Goal: Task Accomplishment & Management: Use online tool/utility

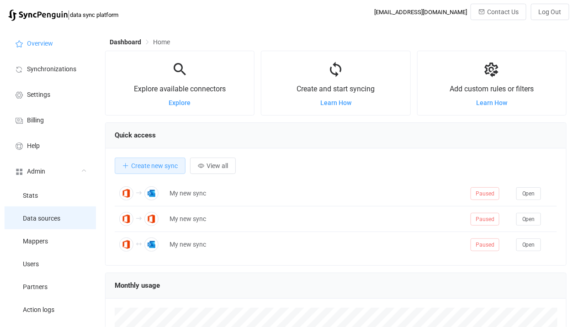
scroll to position [177, 461]
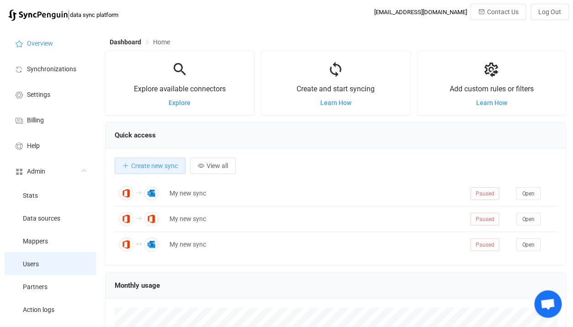
click at [54, 265] on li "Users" at bounding box center [50, 263] width 91 height 23
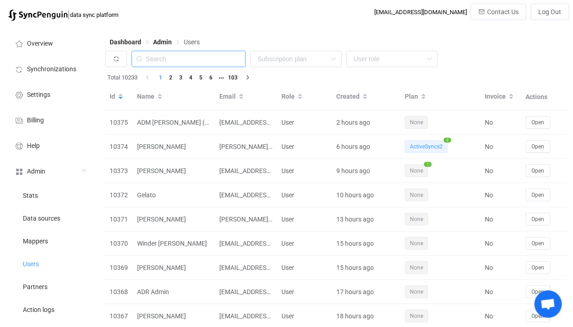
click at [169, 53] on input "text" at bounding box center [189, 59] width 114 height 16
paste input "Alex"
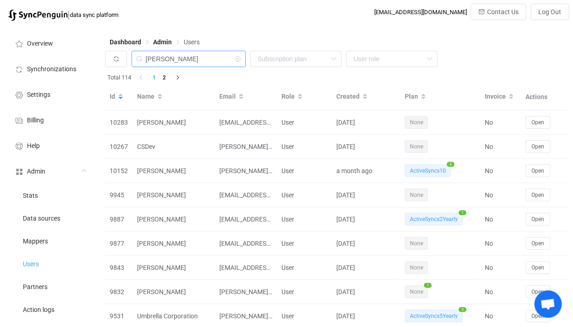
click at [204, 60] on input "Alex" at bounding box center [189, 59] width 114 height 16
paste input "accounts@kowelding.com.au"
type input "accounts@kowelding.com.au"
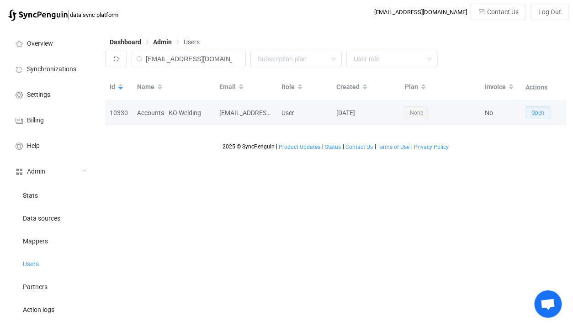
click at [532, 118] on button "Open" at bounding box center [538, 112] width 25 height 13
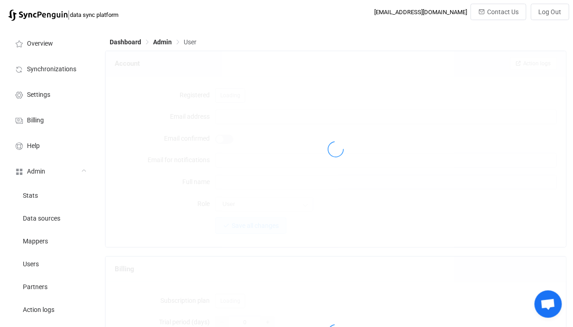
type input "accounts@kowelding.com.au"
type input "Accounts - KO Welding"
type input "14"
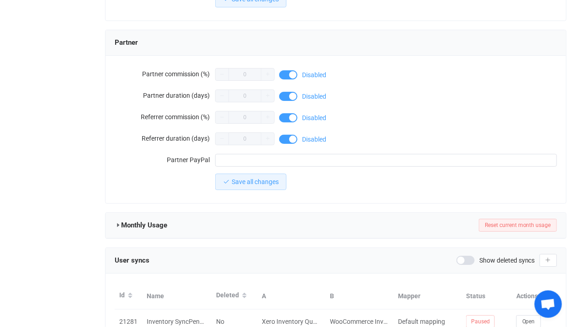
scroll to position [827, 0]
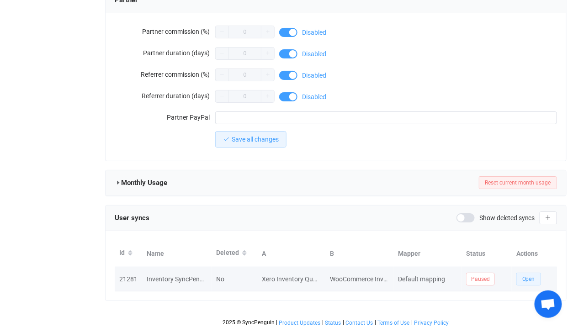
click at [521, 273] on button "Open" at bounding box center [528, 279] width 25 height 13
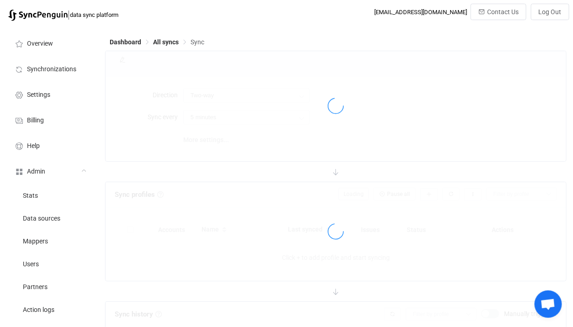
type input "30 minutes"
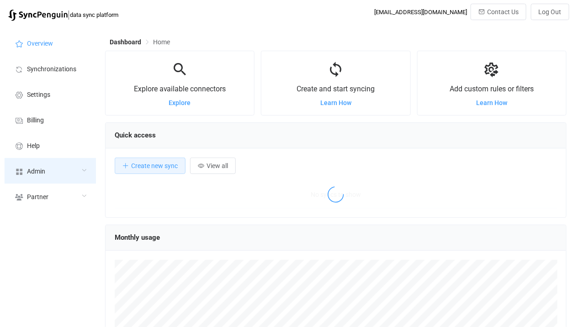
scroll to position [177, 461]
click at [82, 173] on div "Admin" at bounding box center [50, 171] width 91 height 26
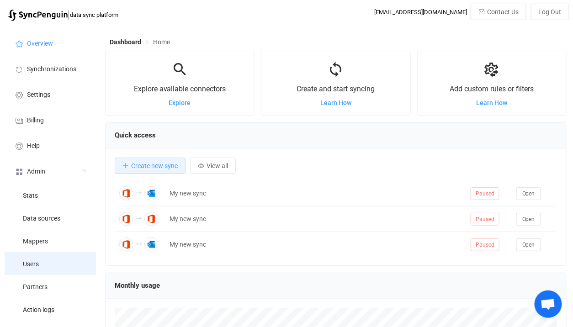
click at [76, 252] on li "Users" at bounding box center [50, 263] width 91 height 23
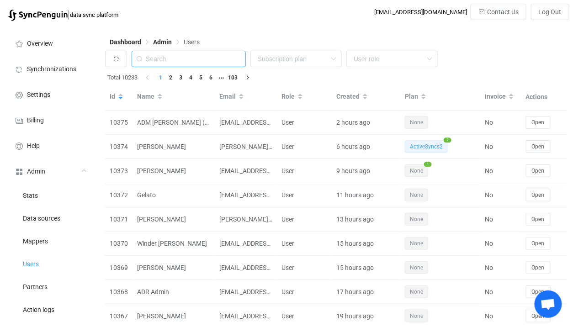
click at [192, 59] on input "text" at bounding box center [189, 59] width 114 height 16
paste input "[EMAIL_ADDRESS][DOMAIN_NAME]"
type input "[EMAIL_ADDRESS][DOMAIN_NAME]"
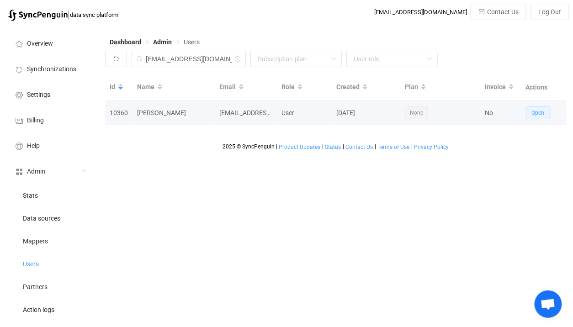
click at [527, 110] on button "Open" at bounding box center [538, 112] width 25 height 13
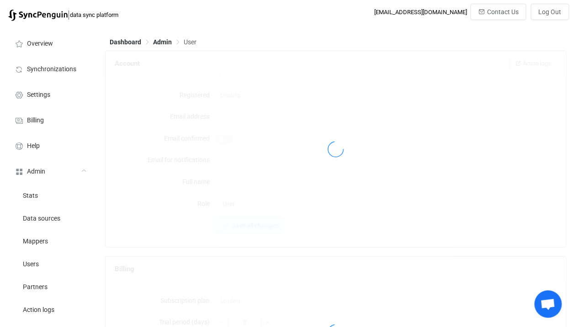
type input "[EMAIL_ADDRESS][DOMAIN_NAME]"
type input "[PERSON_NAME]"
type input "14"
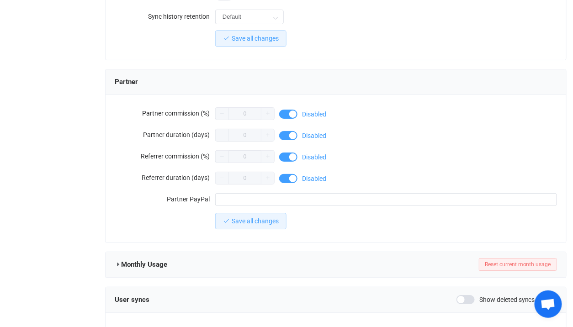
scroll to position [831, 0]
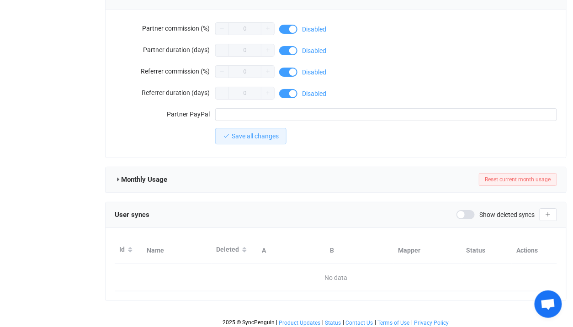
click at [480, 211] on span "Show deleted syncs" at bounding box center [507, 214] width 56 height 6
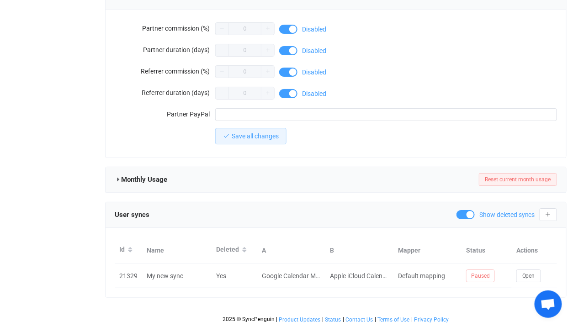
scroll to position [827, 0]
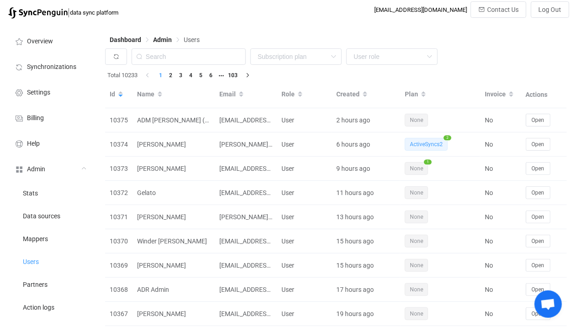
scroll to position [3, 0]
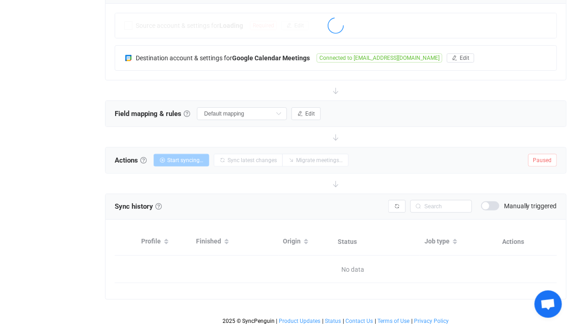
scroll to position [96, 0]
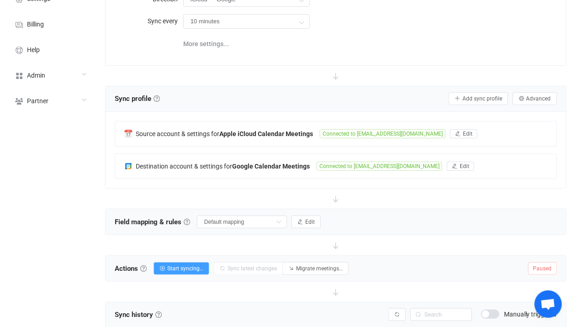
click at [241, 132] on b "Apple iCloud Calendar Meetings" at bounding box center [266, 133] width 94 height 7
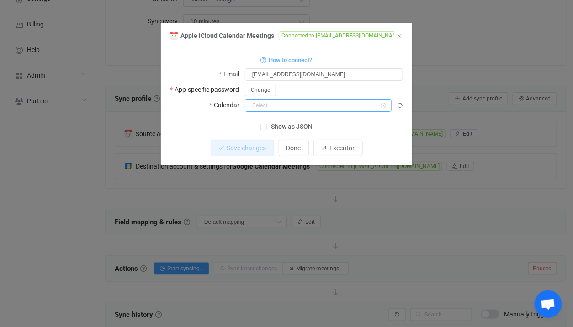
click at [287, 108] on input "dialog" at bounding box center [318, 105] width 147 height 13
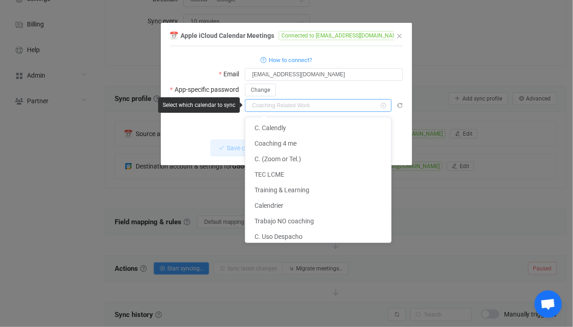
scroll to position [32, 0]
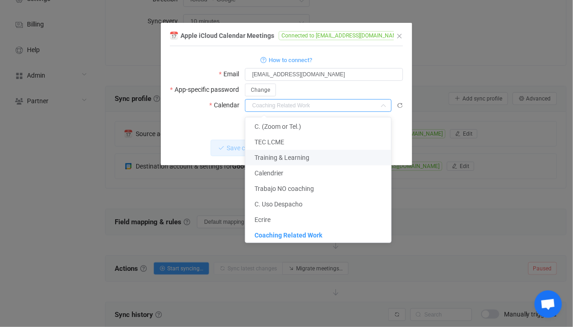
click at [472, 178] on div "Apple iCloud Calendar Meetings Connected to akibsi@icloud.com 1 { { "username":…" at bounding box center [286, 163] width 573 height 327
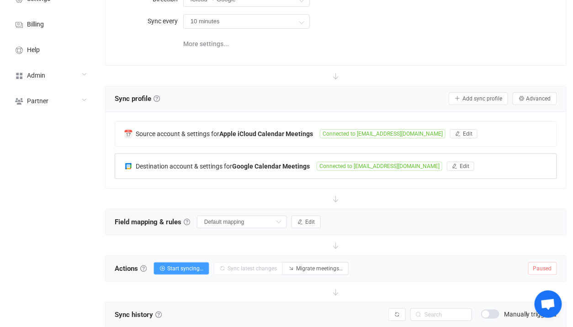
click at [287, 163] on b "Google Calendar Meetings" at bounding box center [271, 166] width 78 height 7
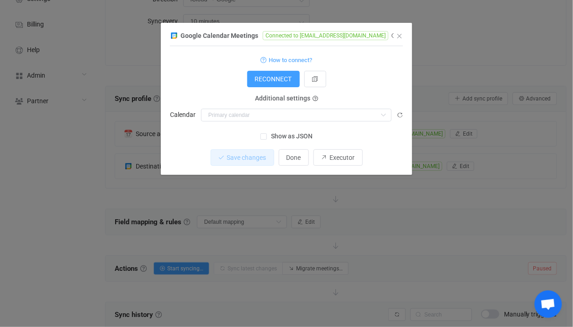
click at [383, 200] on div "Google Calendar Meetings Connected to akibsi01@gmail.com 1 { { "accessToken": "…" at bounding box center [286, 163] width 573 height 327
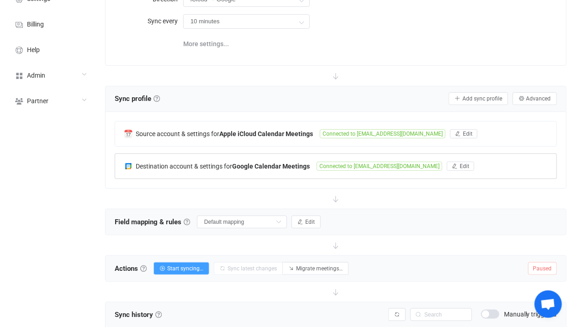
click at [304, 176] on div "Destination account & settings for Google Calendar Meetings Connected to akibsi…" at bounding box center [335, 166] width 441 height 25
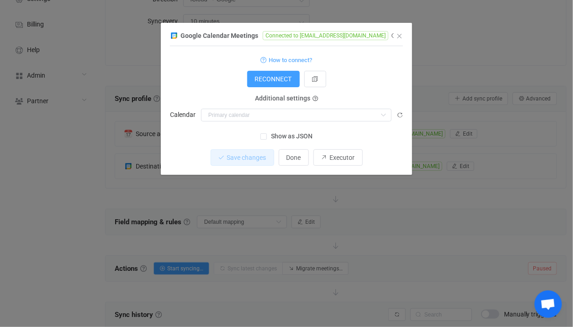
click at [330, 196] on div "Google Calendar Meetings Connected to akibsi01@gmail.com 1 { { "accessToken": "…" at bounding box center [286, 163] width 573 height 327
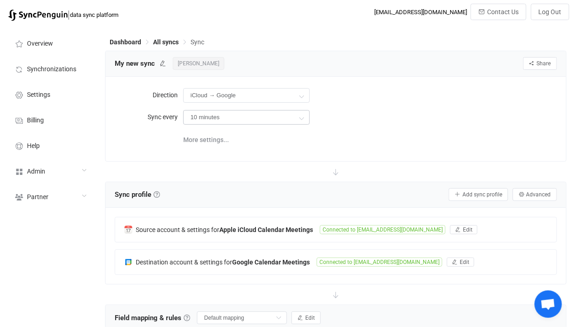
scroll to position [41, 0]
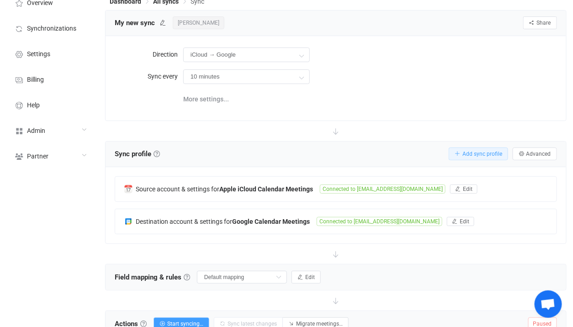
click at [471, 153] on span "Add sync profile" at bounding box center [482, 154] width 40 height 6
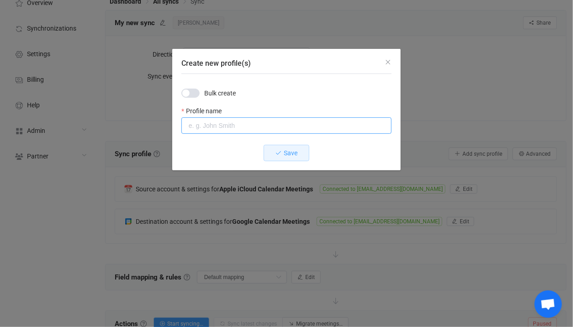
click at [291, 122] on input "Create new profile(s)" at bounding box center [286, 125] width 210 height 16
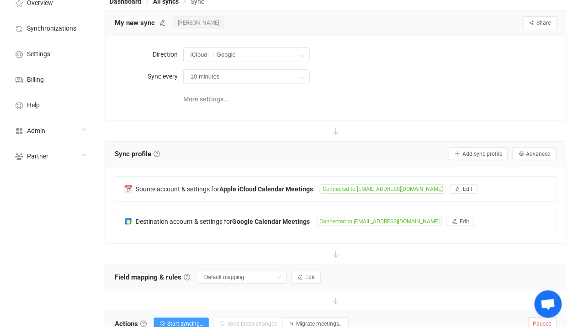
click at [190, 23] on span "[PERSON_NAME]" at bounding box center [199, 22] width 52 height 13
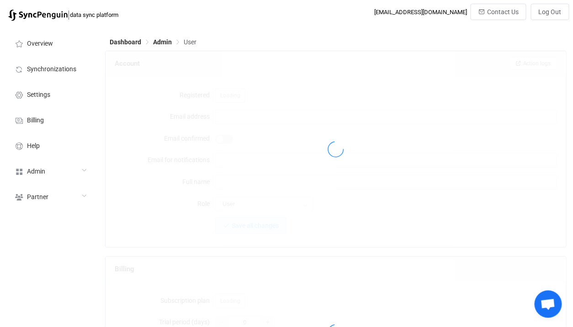
type input "[EMAIL_ADDRESS][DOMAIN_NAME]"
type input "[PERSON_NAME]"
type input "14"
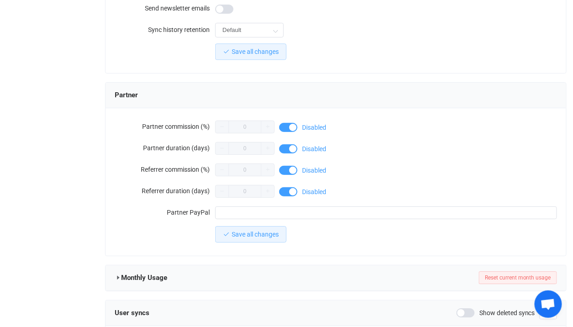
scroll to position [852, 0]
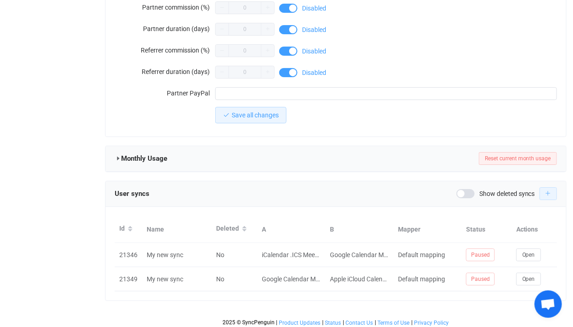
click at [544, 194] on button "button" at bounding box center [547, 193] width 17 height 13
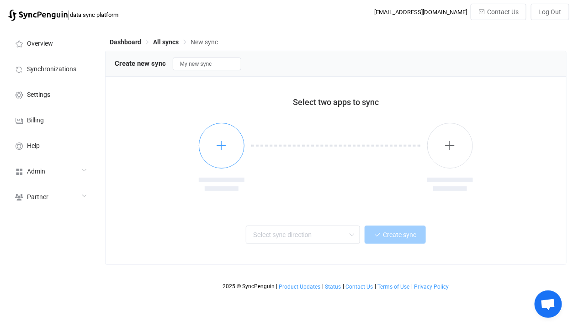
click at [225, 145] on icon "button" at bounding box center [221, 145] width 11 height 11
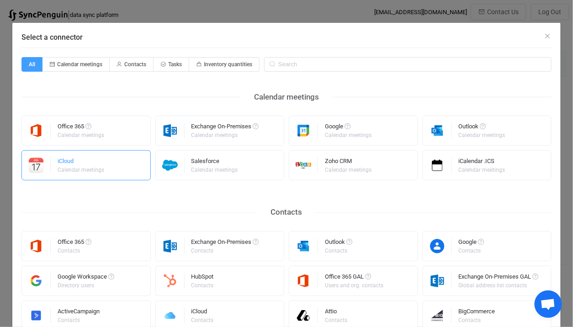
click at [131, 157] on div "iCloud Calendar meetings" at bounding box center [85, 165] width 129 height 30
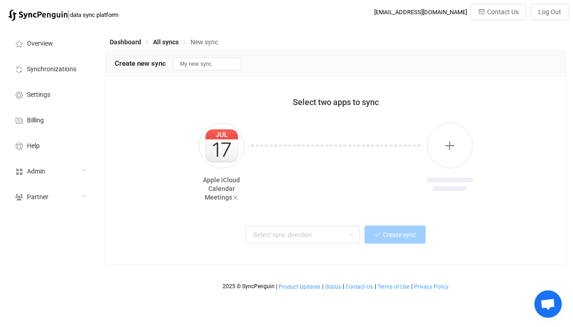
click at [423, 144] on div at bounding box center [335, 164] width 183 height 82
click at [436, 143] on button "button" at bounding box center [450, 146] width 46 height 46
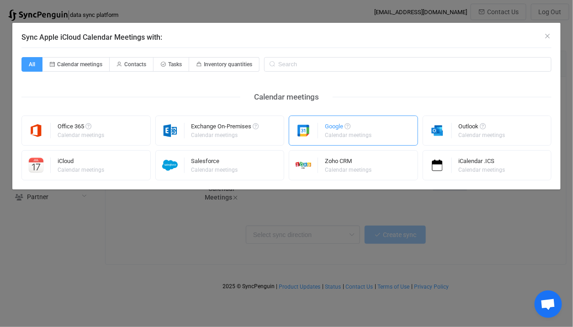
click at [349, 134] on div "Calendar meetings" at bounding box center [348, 134] width 47 height 5
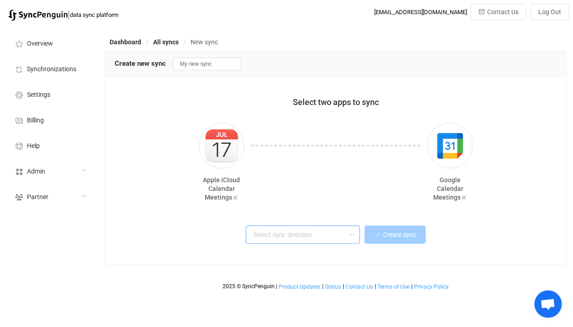
click at [318, 236] on input "text" at bounding box center [303, 235] width 114 height 18
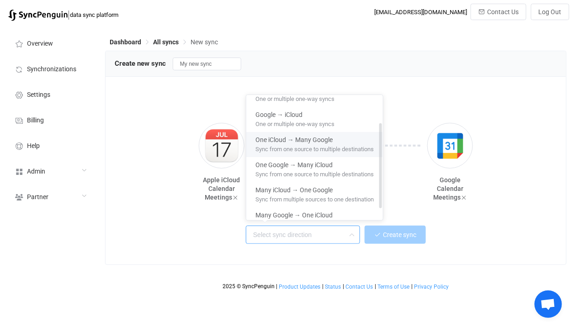
scroll to position [56, 0]
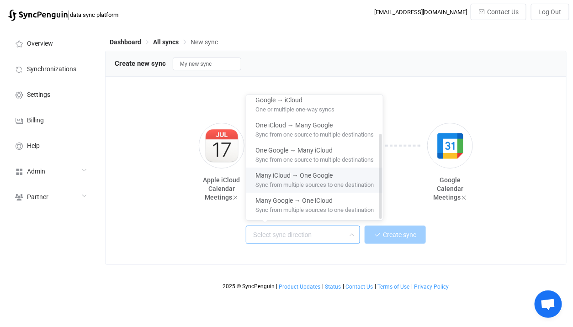
click at [331, 180] on span "Sync from multiple sources to one destination" at bounding box center [314, 183] width 118 height 10
type input "Many iCloud → One Google"
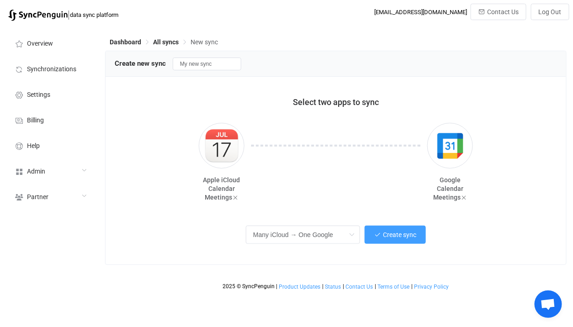
click at [379, 225] on div "Many iCloud → One Google Create sync" at bounding box center [335, 233] width 419 height 21
click at [376, 230] on button "Create sync" at bounding box center [394, 235] width 61 height 18
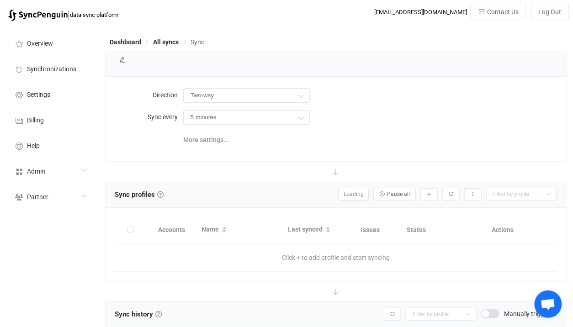
type input "iCloud → Google (many to one)"
type input "10 minutes"
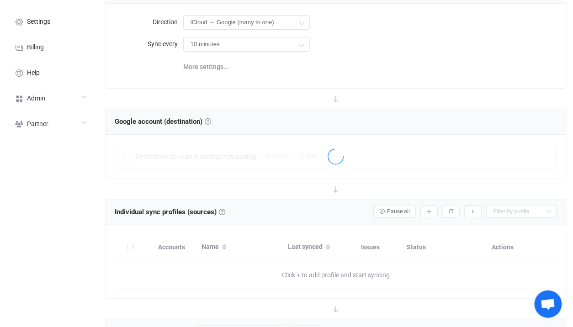
scroll to position [95, 0]
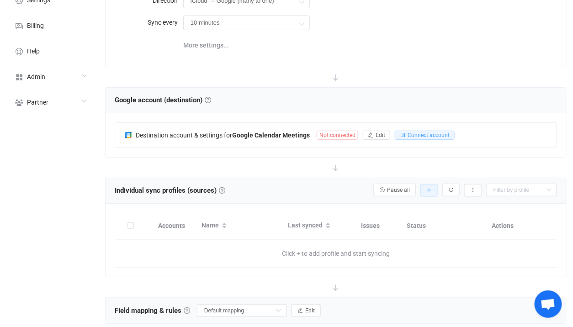
click at [431, 188] on icon "button" at bounding box center [428, 190] width 5 height 5
click at [379, 208] on li "Add manually…" at bounding box center [397, 213] width 78 height 16
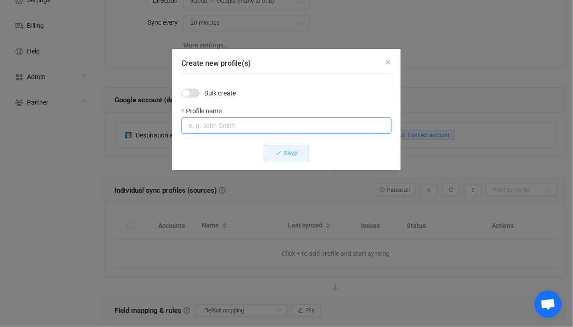
click at [237, 126] on input "Create new profile(s)" at bounding box center [286, 125] width 210 height 16
type input "Calendar 1"
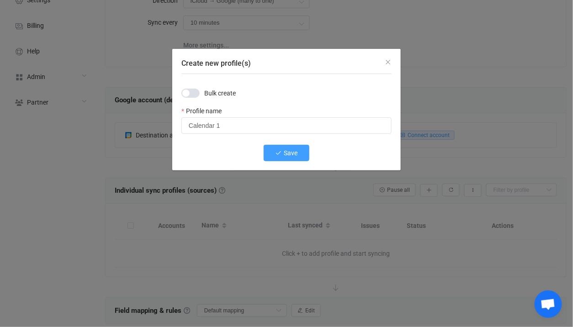
click at [278, 148] on button "Save" at bounding box center [286, 153] width 46 height 16
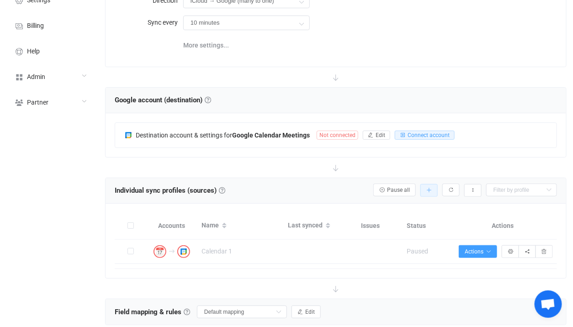
click at [429, 188] on icon "button" at bounding box center [428, 190] width 5 height 5
click at [407, 214] on li "Add manually…" at bounding box center [397, 213] width 78 height 16
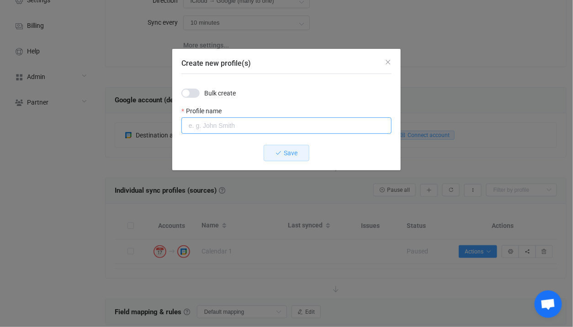
click at [256, 127] on input "Create new profile(s)" at bounding box center [286, 125] width 210 height 16
type input "Calendar 2"
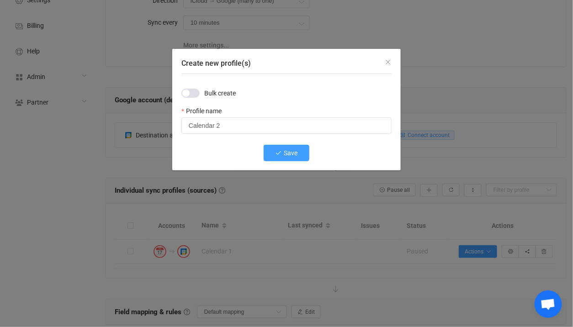
click at [281, 155] on icon "Create new profile(s)" at bounding box center [278, 153] width 6 height 6
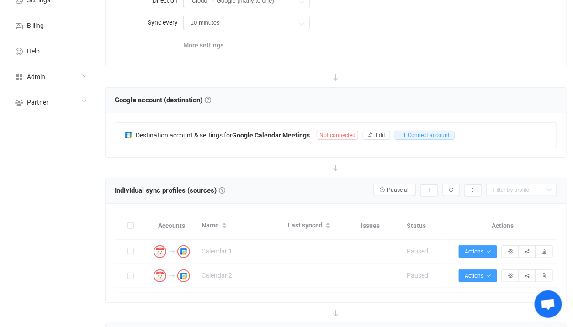
scroll to position [142, 0]
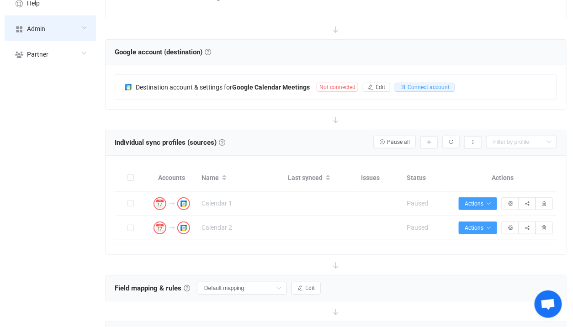
click at [89, 38] on div "Admin" at bounding box center [50, 29] width 91 height 26
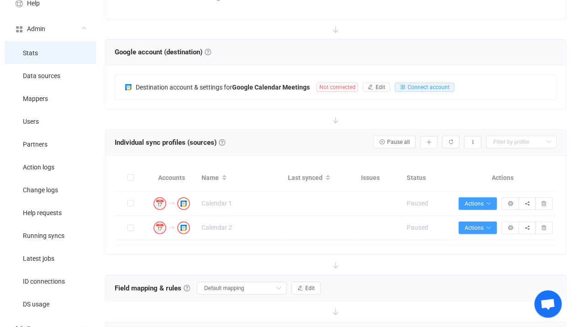
click at [76, 42] on li "Stats" at bounding box center [50, 52] width 91 height 23
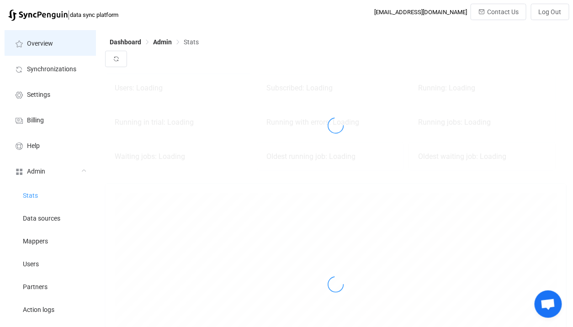
scroll to position [201, 461]
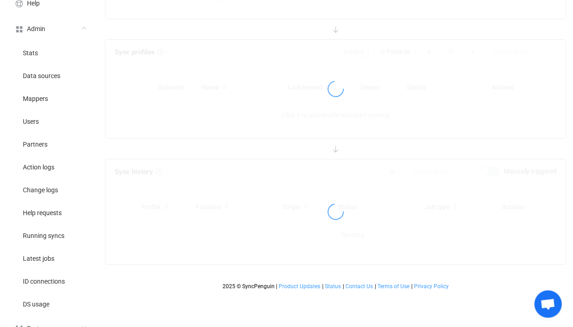
type input "iCloud → Google (many to one)"
type input "10 minutes"
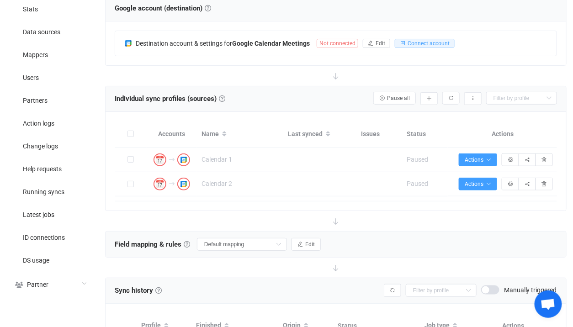
scroll to position [127, 0]
